Goal: Transaction & Acquisition: Purchase product/service

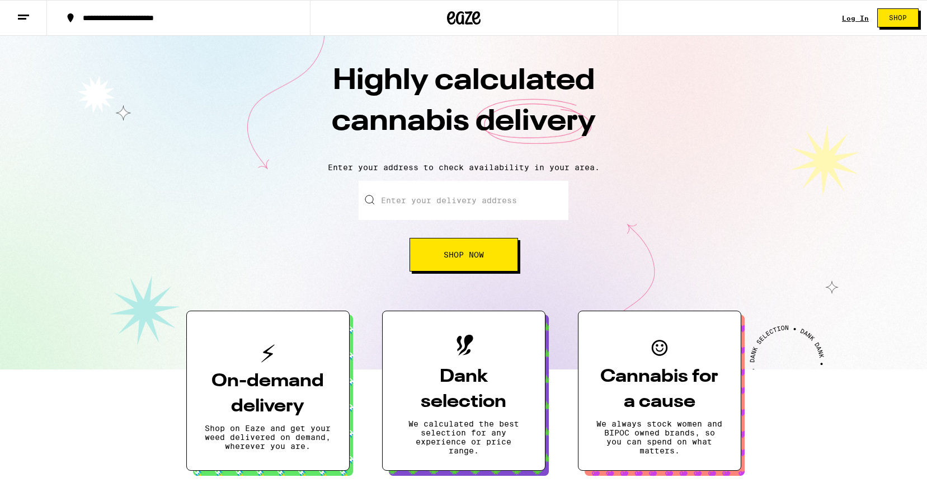
click at [419, 200] on input "Enter your delivery address" at bounding box center [464, 200] width 210 height 39
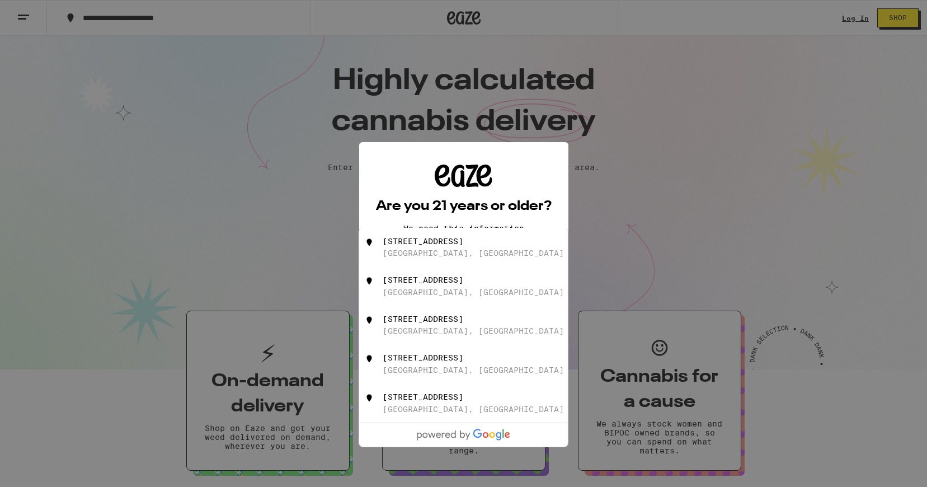
click at [417, 256] on div "[GEOGRAPHIC_DATA], [GEOGRAPHIC_DATA]" at bounding box center [473, 252] width 181 height 9
type input "[STREET_ADDRESS]"
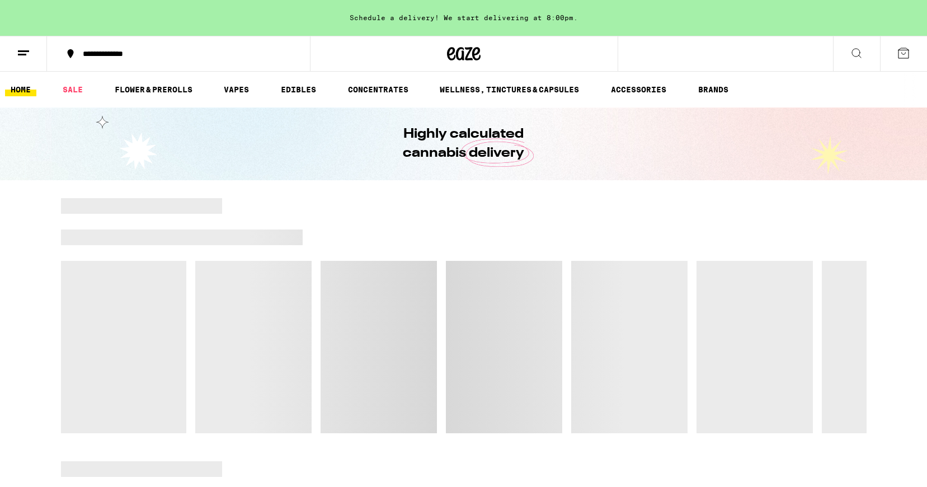
click at [425, 263] on div at bounding box center [464, 315] width 806 height 235
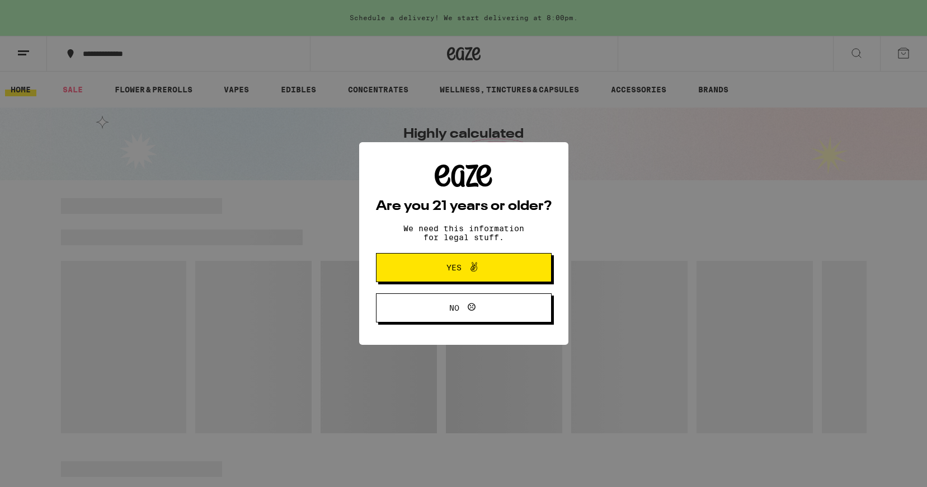
click at [444, 266] on span "Yes" at bounding box center [463, 267] width 85 height 15
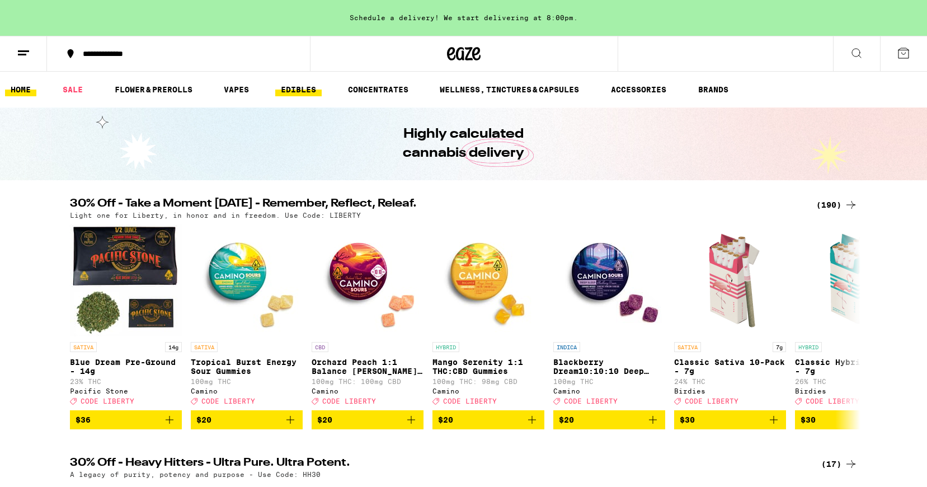
click at [317, 95] on link "EDIBLES" at bounding box center [298, 89] width 46 height 13
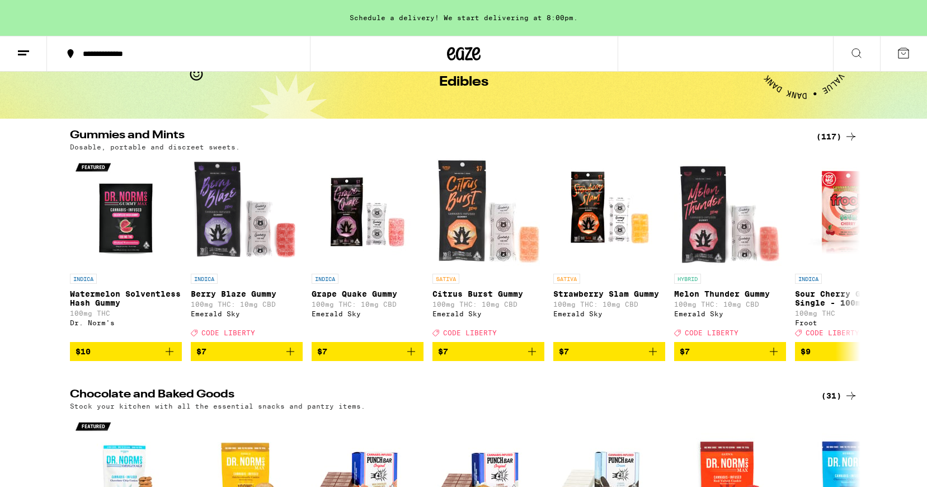
scroll to position [60, 0]
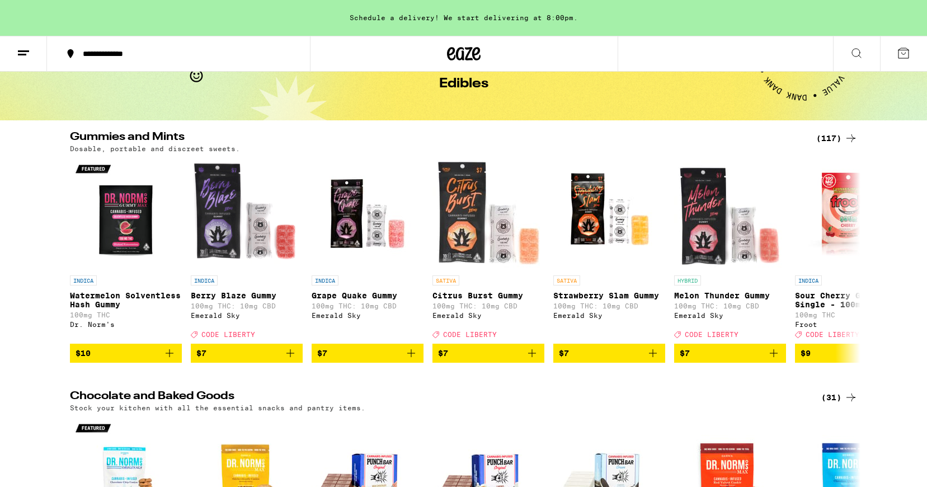
click at [824, 134] on div "(117)" at bounding box center [836, 138] width 41 height 13
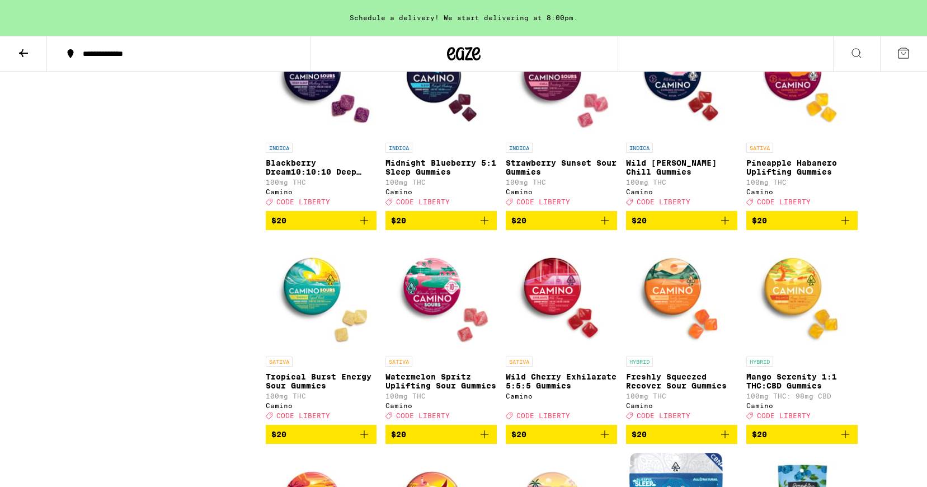
scroll to position [2929, 0]
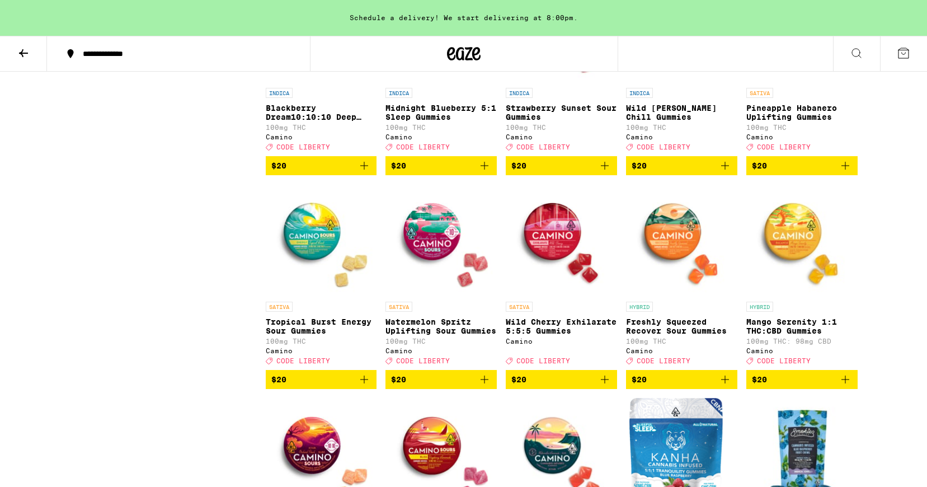
click at [284, 170] on span "$20" at bounding box center [278, 165] width 15 height 9
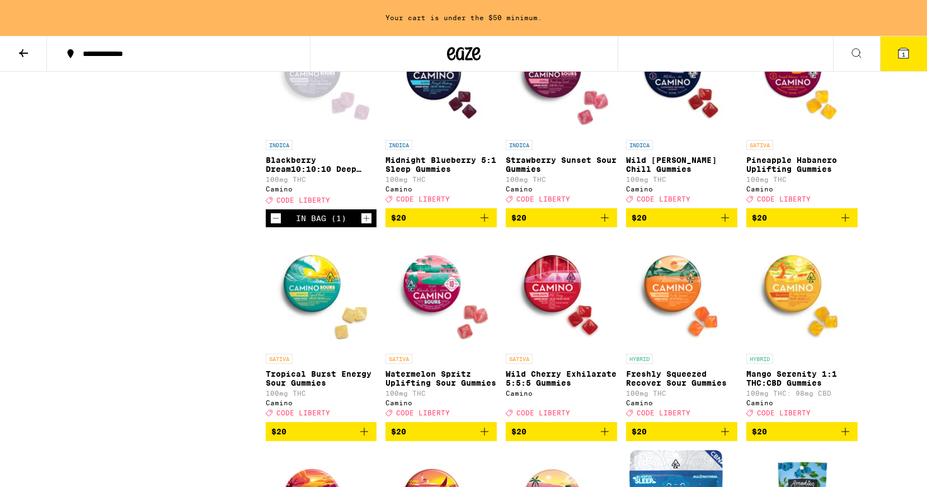
scroll to position [2876, 0]
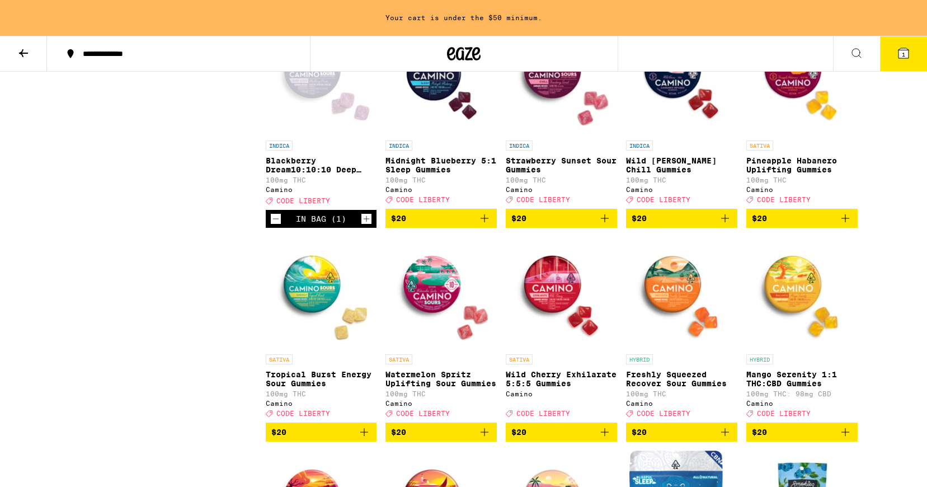
click at [315, 135] on div "Open page for Blackberry Dream10:10:10 Deep Sleep Gummies from Camino" at bounding box center [321, 79] width 111 height 112
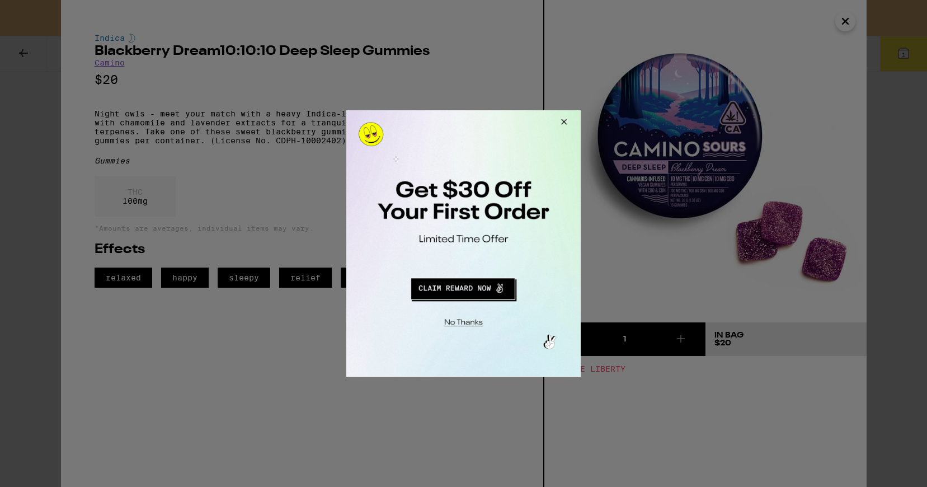
click at [478, 280] on button "Redirect to URL" at bounding box center [462, 287] width 195 height 27
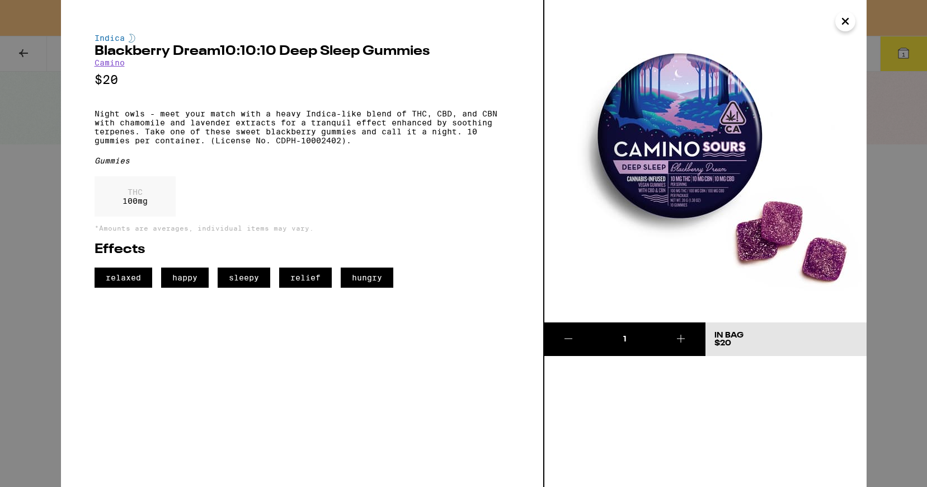
click at [843, 18] on icon "Close" at bounding box center [846, 21] width 6 height 6
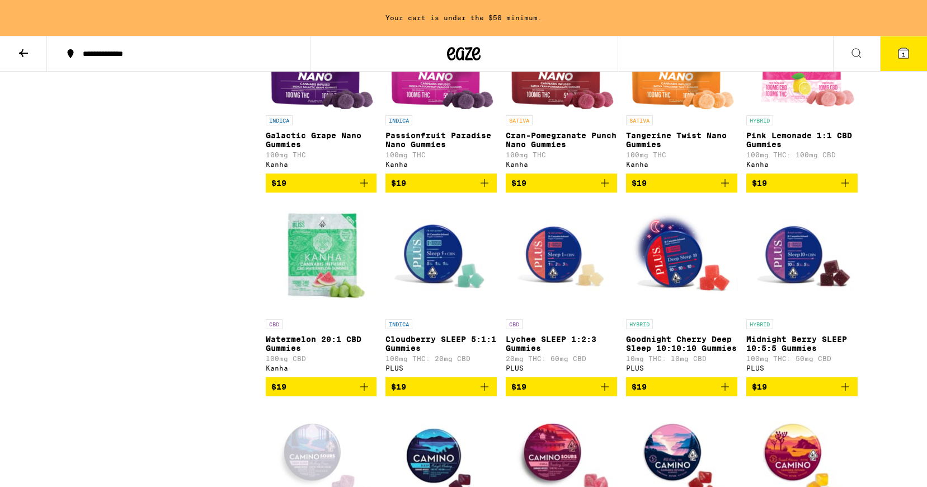
scroll to position [2440, 0]
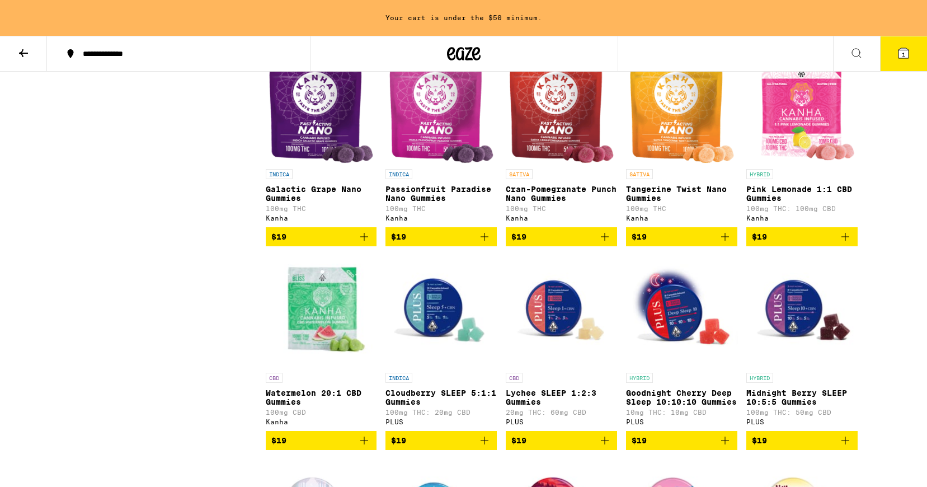
click at [536, 163] on img "Open page for Cran-Pomegranate Punch Nano Gummies from Kanha" at bounding box center [561, 107] width 105 height 112
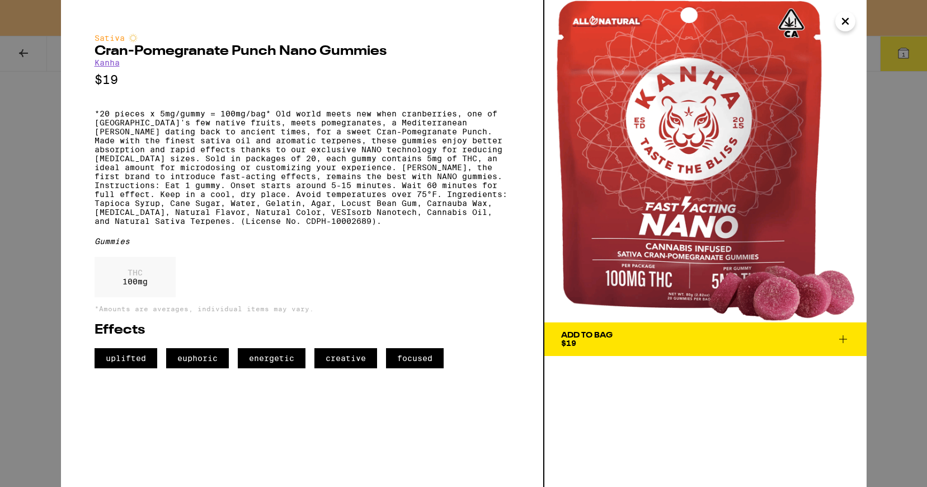
click at [844, 15] on icon "Close" at bounding box center [845, 21] width 13 height 17
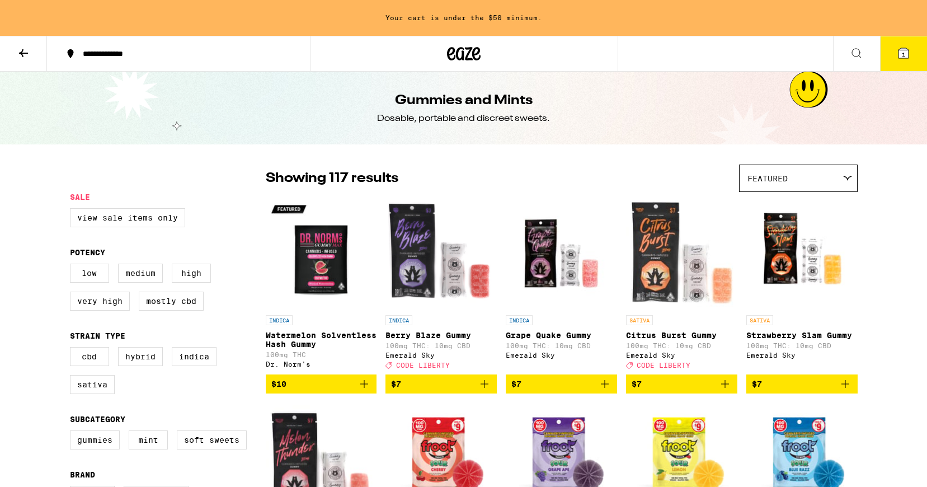
click at [31, 58] on button at bounding box center [23, 53] width 47 height 35
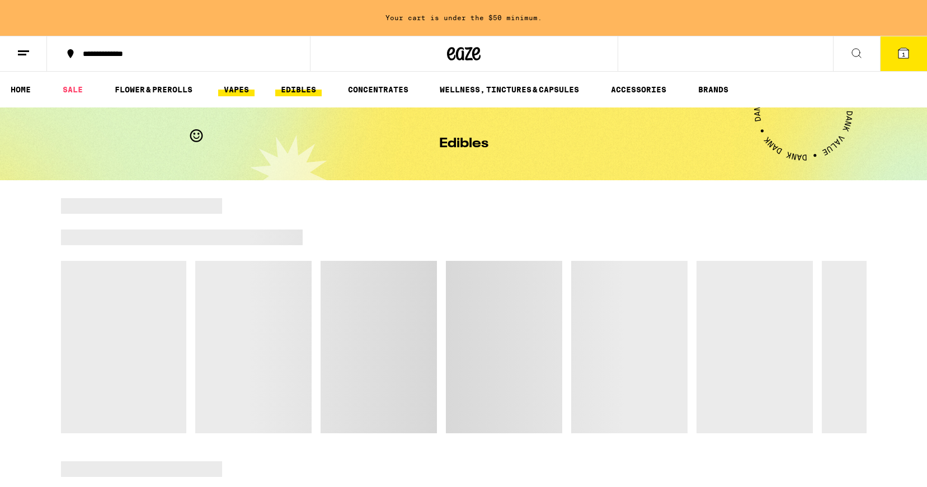
click at [238, 90] on link "VAPES" at bounding box center [236, 89] width 36 height 13
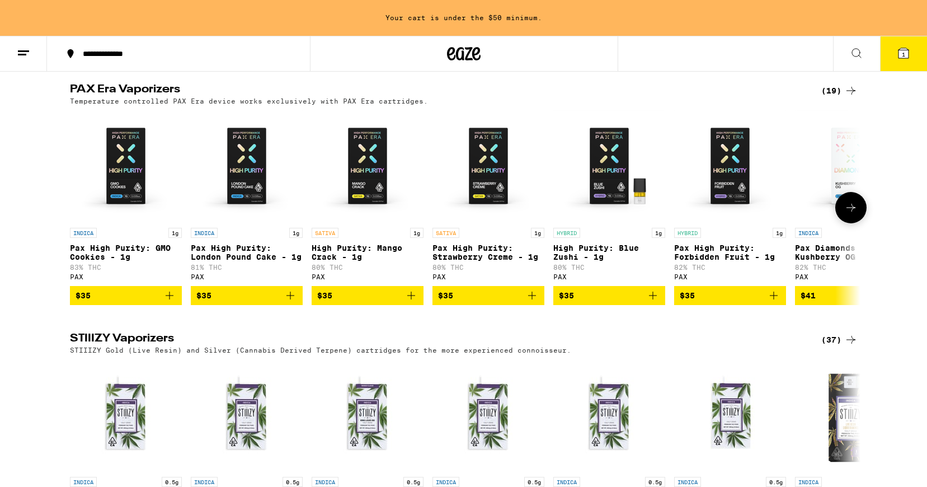
scroll to position [847, 0]
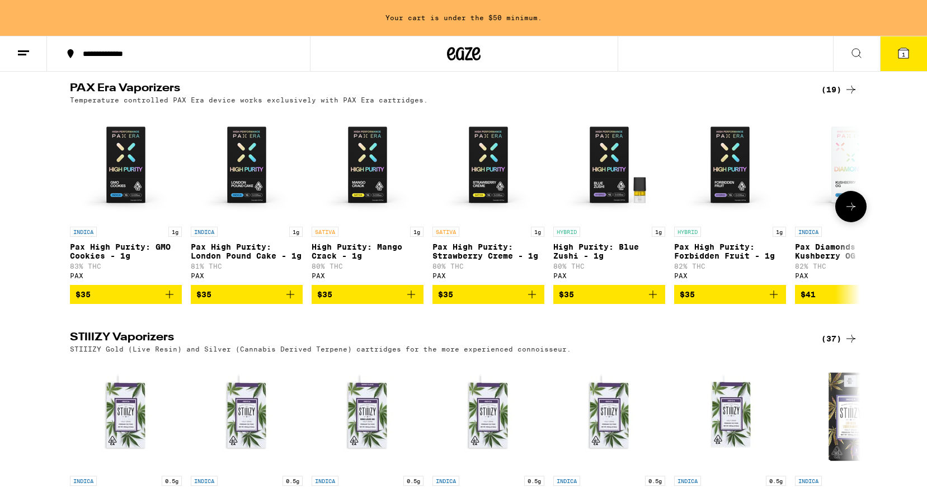
click at [855, 213] on icon at bounding box center [850, 206] width 13 height 13
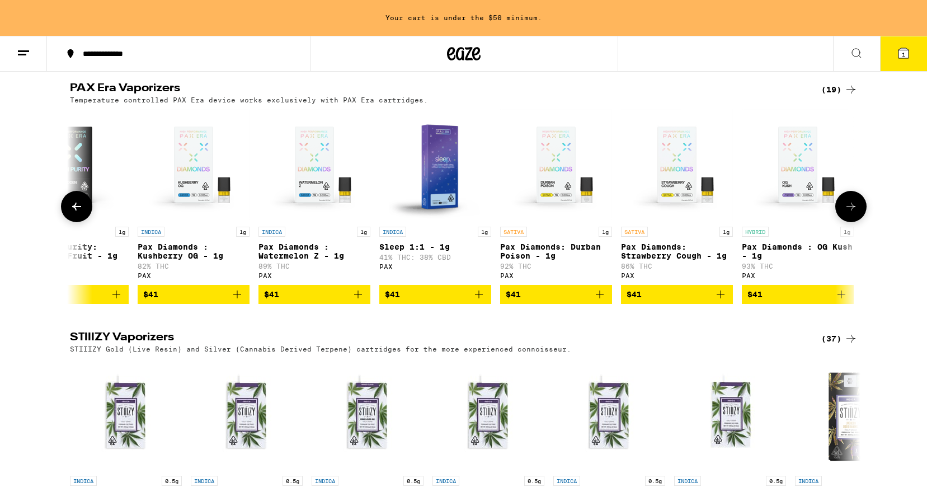
scroll to position [0, 666]
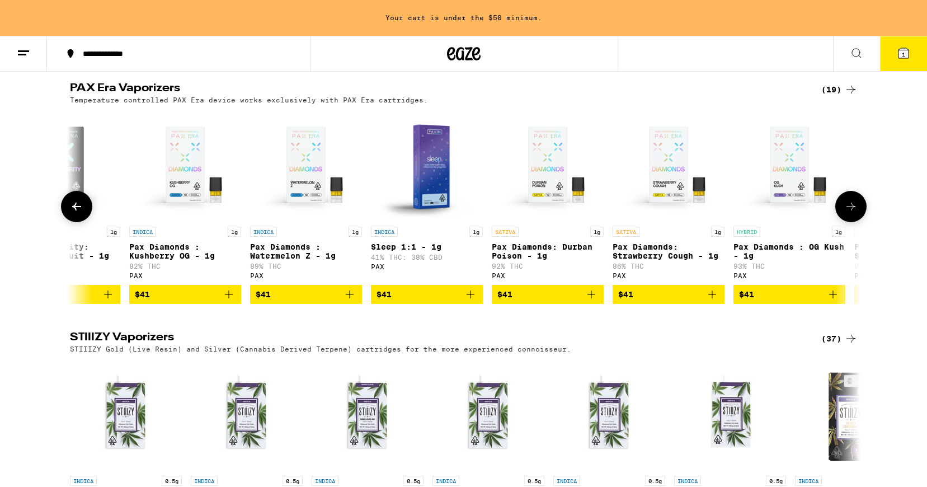
click at [419, 208] on img "Open page for Sleep 1:1 - 1g from PAX" at bounding box center [427, 165] width 96 height 112
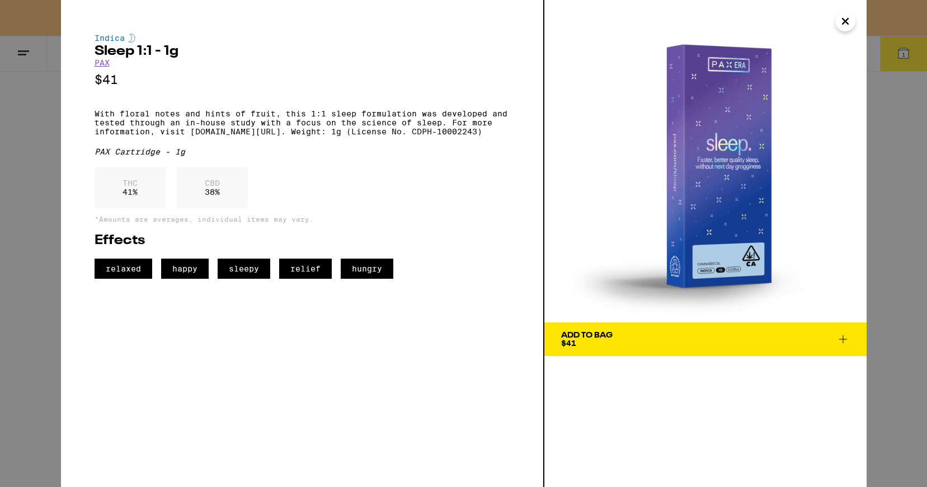
click at [602, 338] on div "Add To Bag" at bounding box center [586, 335] width 51 height 8
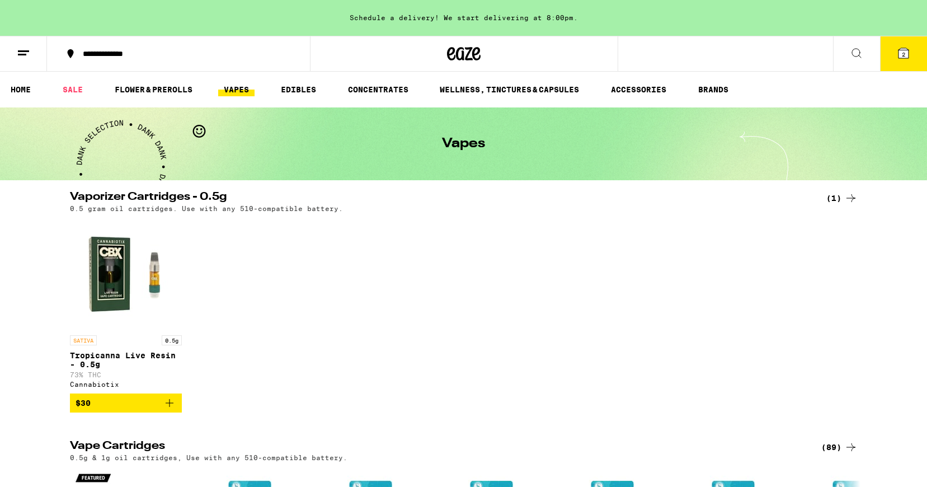
click at [895, 53] on button "2" at bounding box center [903, 53] width 47 height 35
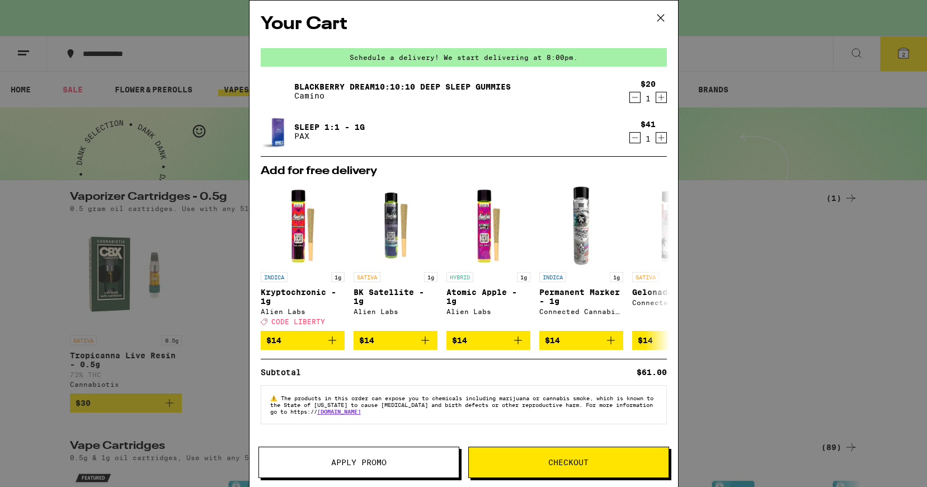
click at [589, 477] on button "Checkout" at bounding box center [568, 462] width 201 height 31
